Goal: Task Accomplishment & Management: Use online tool/utility

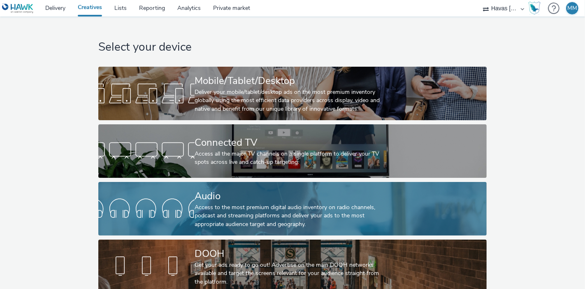
scroll to position [15, 0]
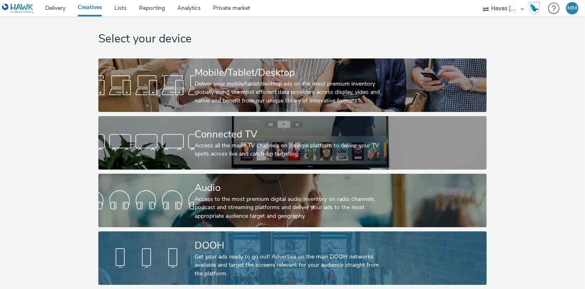
click at [411, 241] on link "DOOH Get your ads ready to go out! Advertise on the main DOOH networks availabl…" at bounding box center [292, 258] width 388 height 54
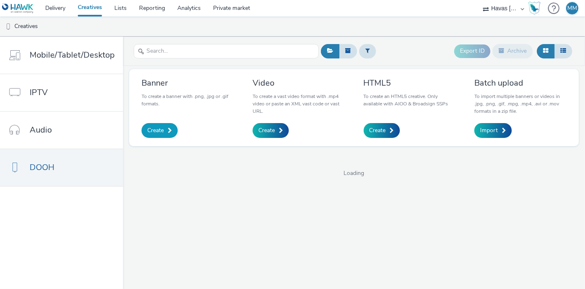
click at [164, 128] on link "Create" at bounding box center [160, 130] width 36 height 15
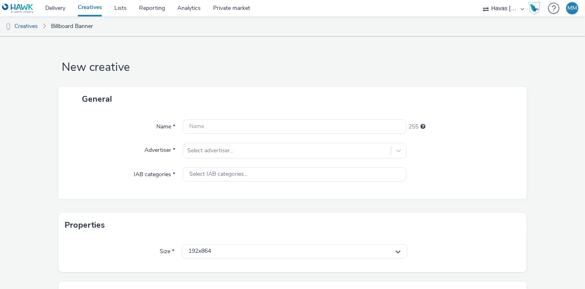
scroll to position [89, 0]
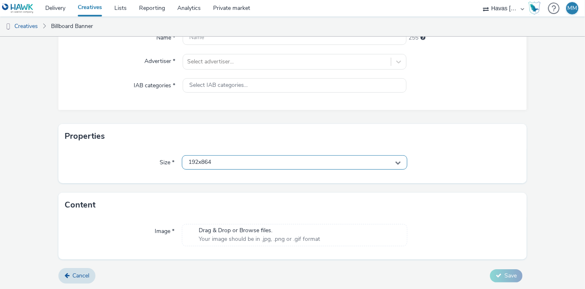
click at [269, 164] on div "192x864" at bounding box center [295, 162] width 226 height 14
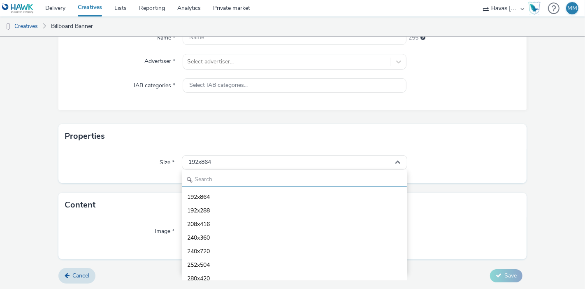
click at [264, 176] on input "text" at bounding box center [294, 179] width 225 height 14
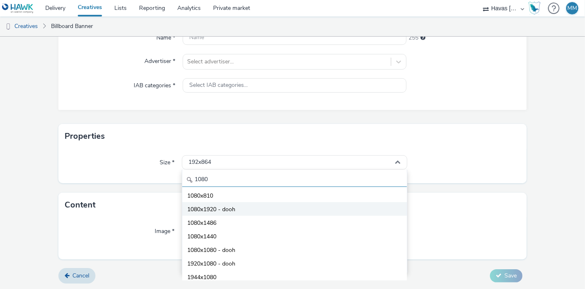
scroll to position [58, 0]
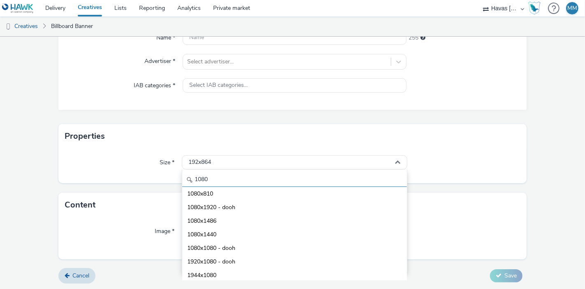
type input "1080"
click at [389, 124] on div "Properties" at bounding box center [292, 136] width 469 height 25
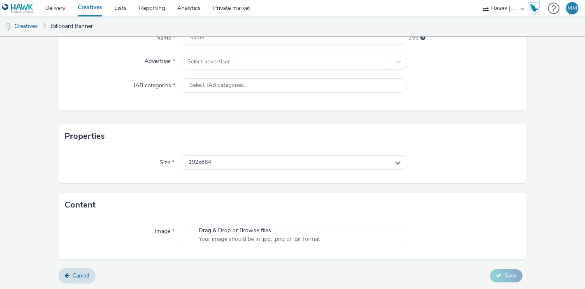
click at [405, 112] on div "General Name * 255 Advertiser * Select advertiser... IAB categories * Select IA…" at bounding box center [292, 61] width 469 height 126
click at [406, 116] on div "General Name * 255 Advertiser * Select advertiser... IAB categories * Select IA…" at bounding box center [292, 61] width 469 height 126
click at [404, 115] on div "General Name * 255 Advertiser * Select advertiser... IAB categories * Select IA…" at bounding box center [292, 61] width 469 height 126
click at [257, 166] on div "192x864" at bounding box center [295, 162] width 226 height 14
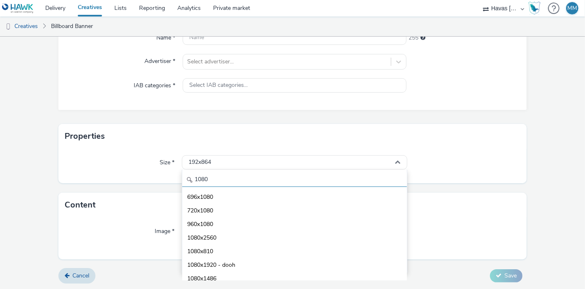
click at [256, 182] on input "1080" at bounding box center [294, 179] width 225 height 14
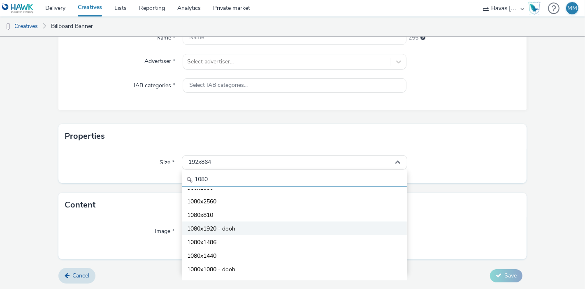
scroll to position [35, 0]
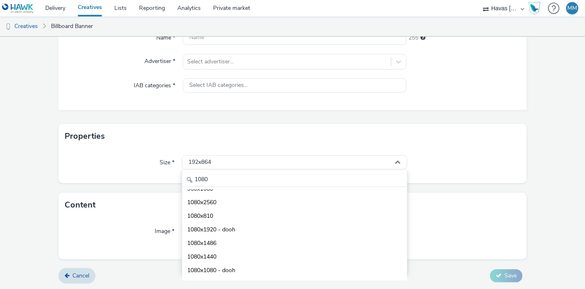
click at [506, 126] on div "Properties" at bounding box center [292, 136] width 469 height 25
